Goal: Task Accomplishment & Management: Use online tool/utility

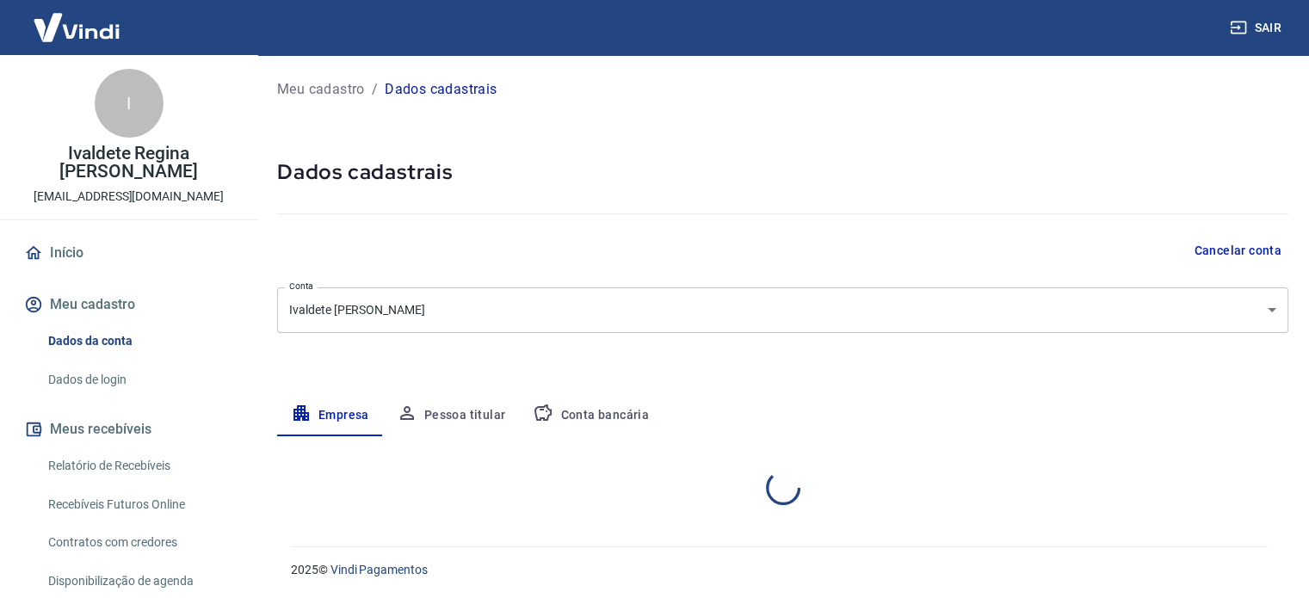
select select "RS"
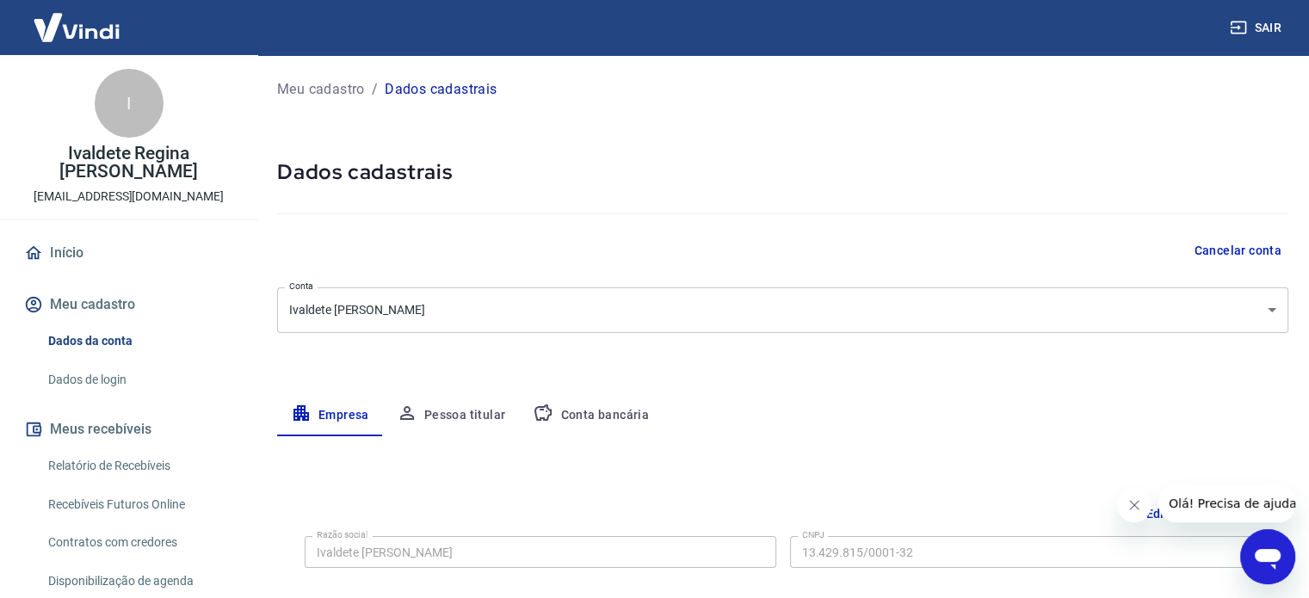
click at [153, 463] on link "Relatório de Recebíveis" at bounding box center [138, 465] width 195 height 35
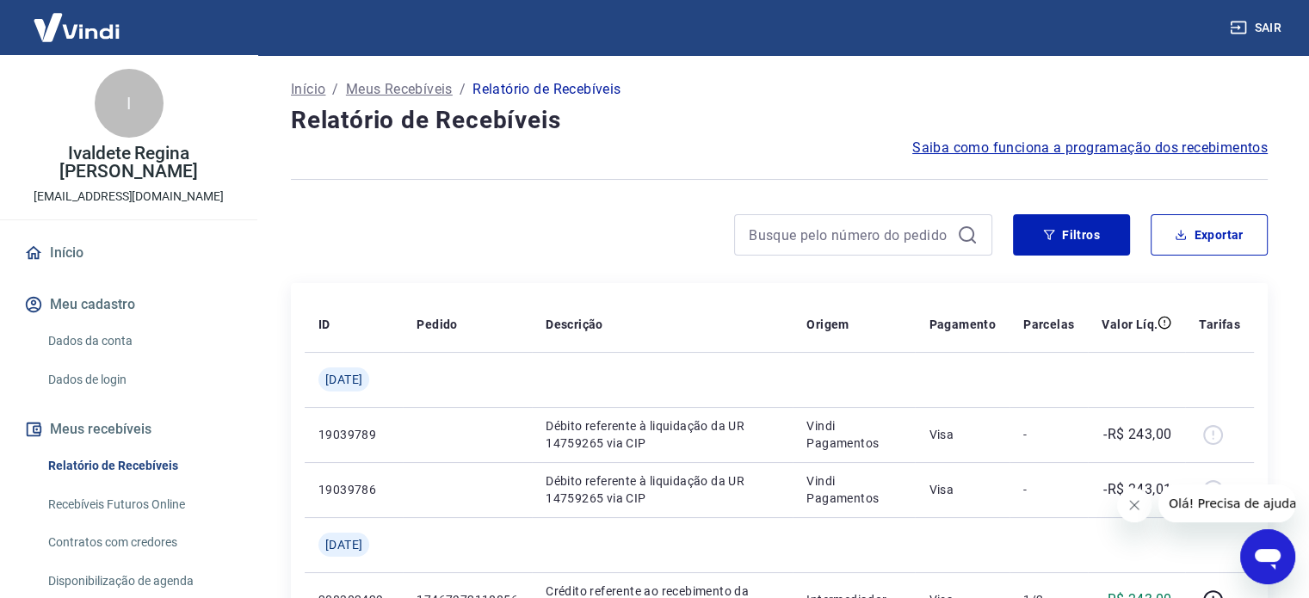
click at [144, 499] on link "Recebíveis Futuros Online" at bounding box center [138, 504] width 195 height 35
